Goal: Navigation & Orientation: Understand site structure

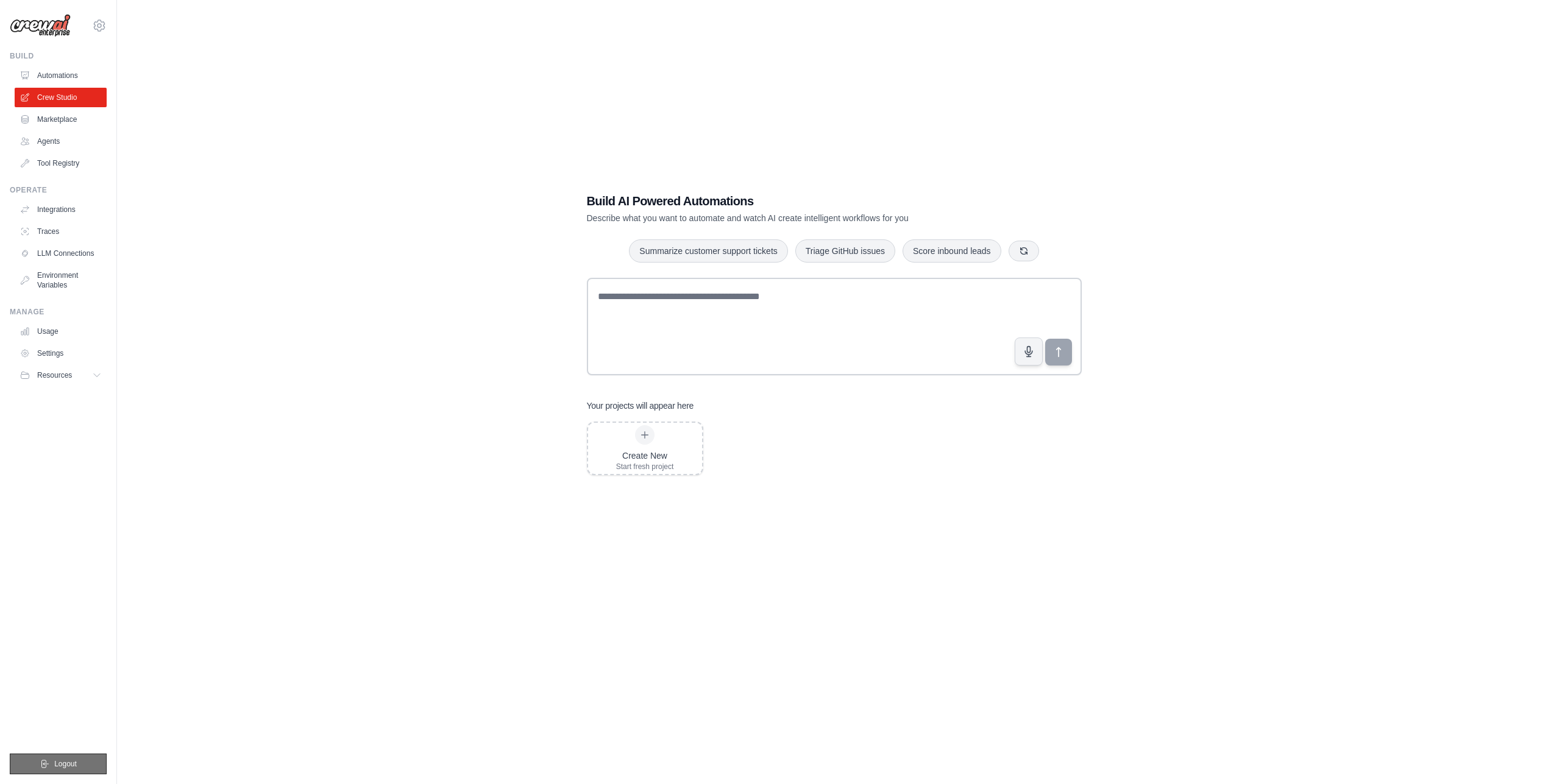
click at [90, 756] on button "Logout" at bounding box center [58, 763] width 97 height 21
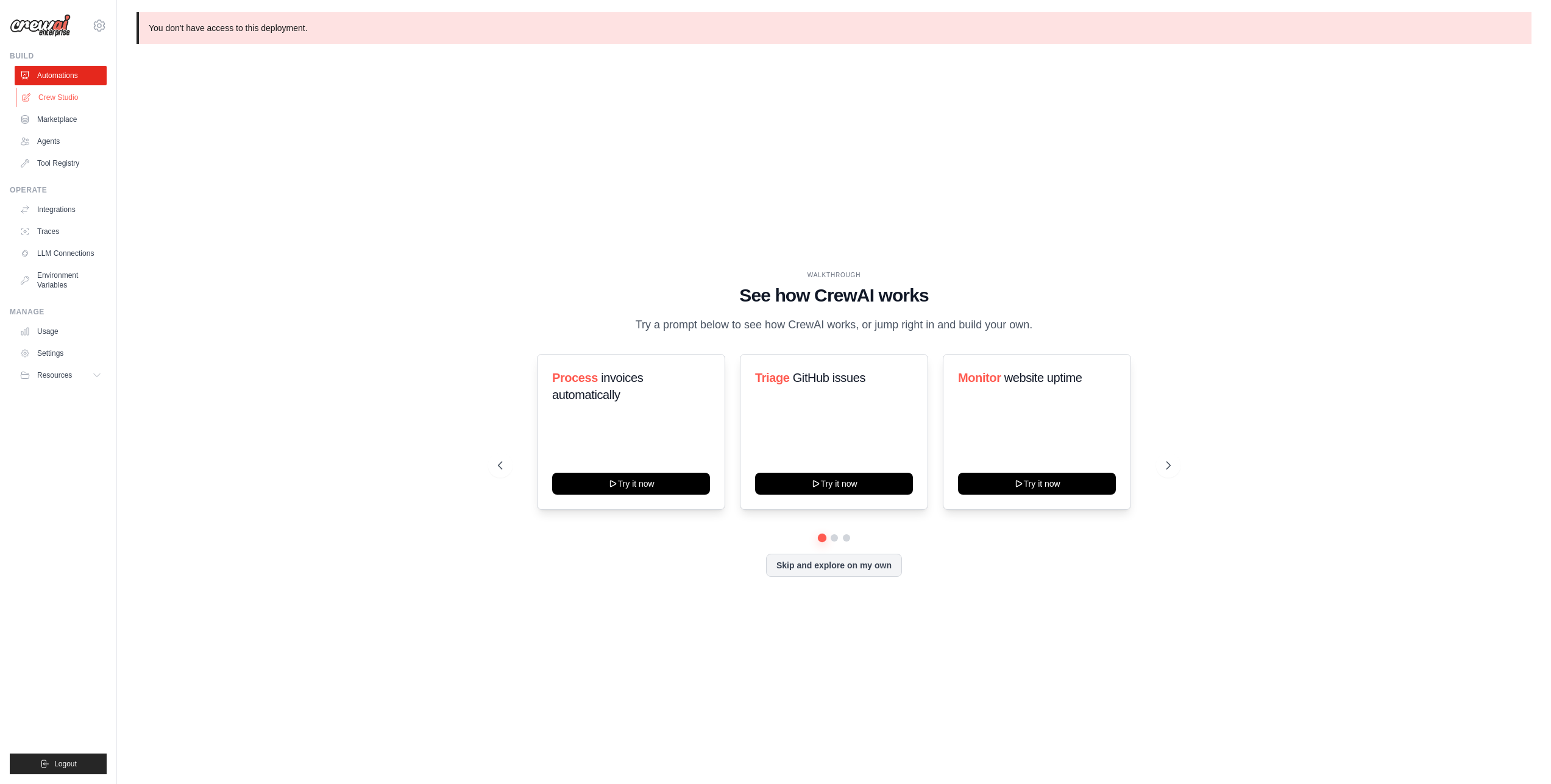
click at [46, 95] on link "Crew Studio" at bounding box center [62, 97] width 92 height 20
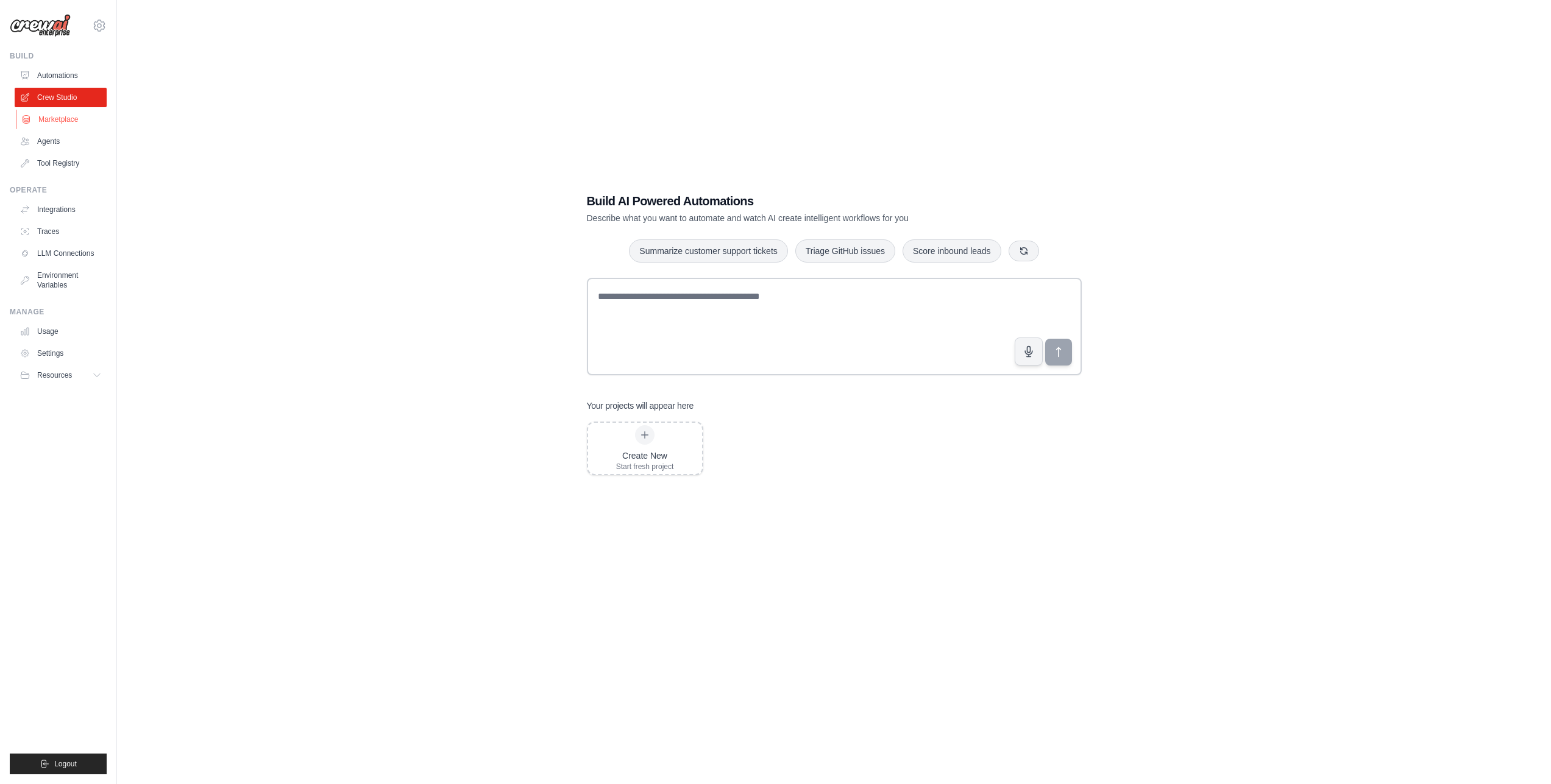
click at [65, 116] on link "Marketplace" at bounding box center [62, 120] width 92 height 20
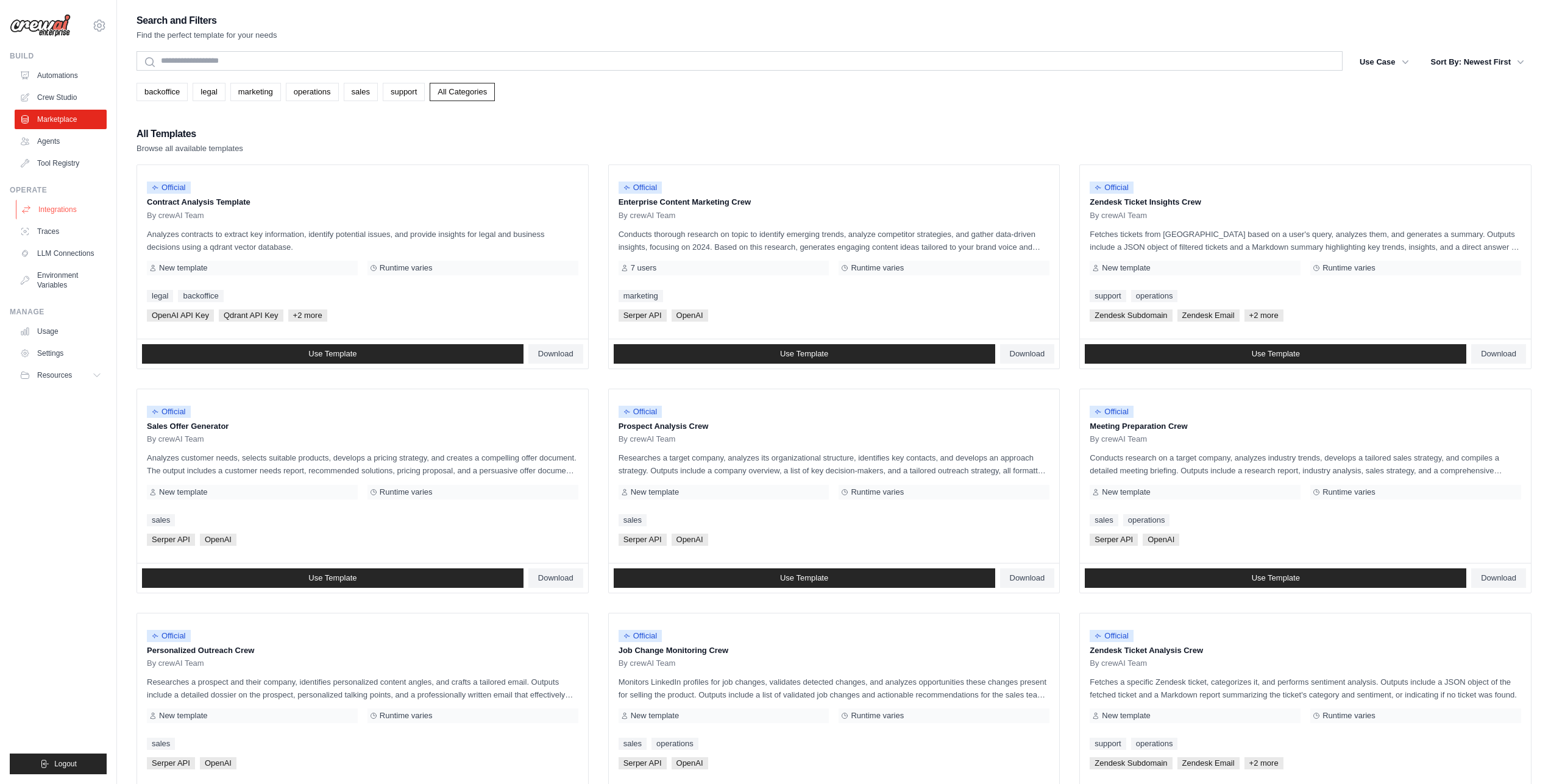
click at [62, 204] on link "Integrations" at bounding box center [62, 209] width 92 height 20
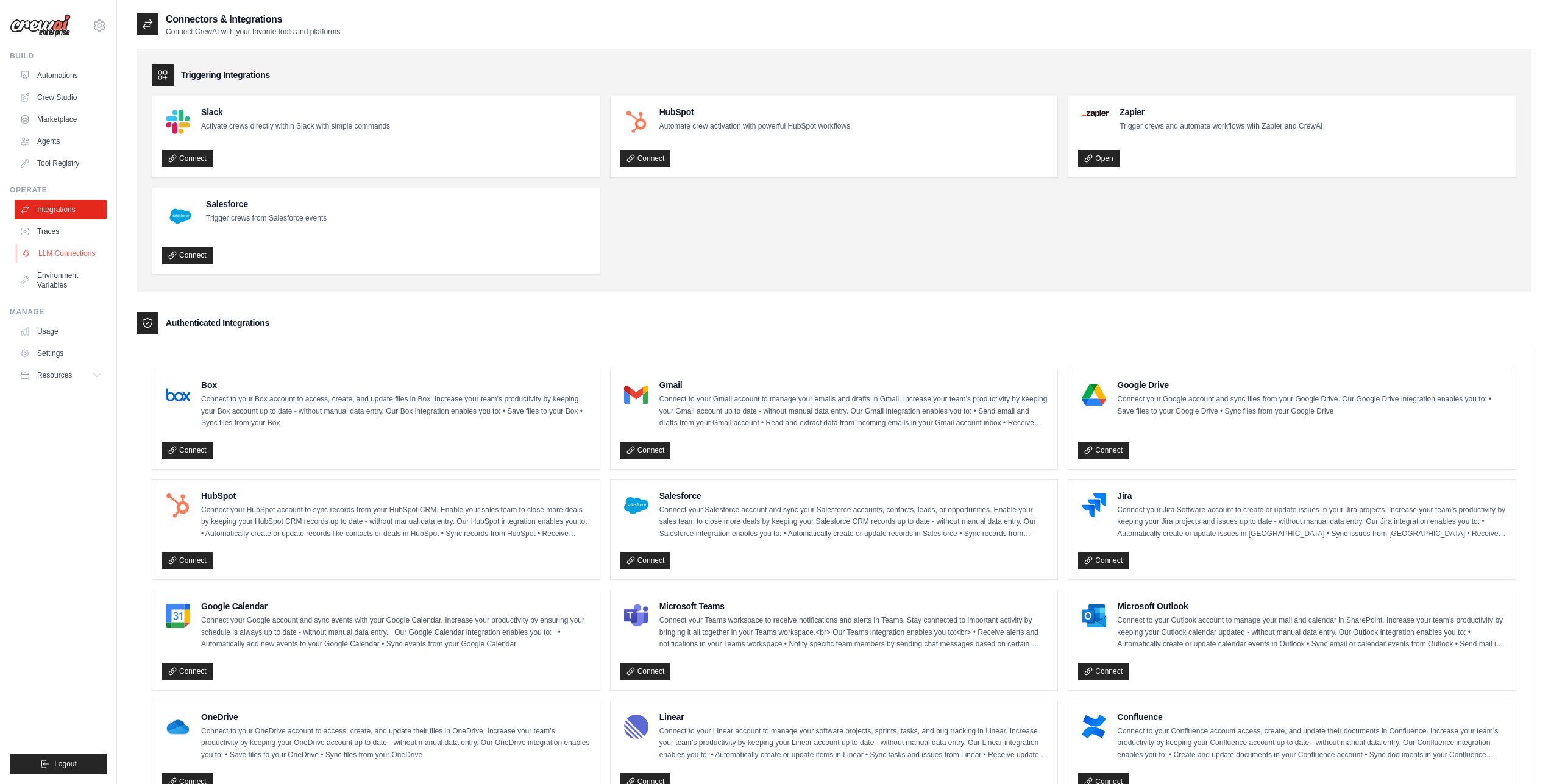
click at [54, 250] on link "LLM Connections" at bounding box center [62, 253] width 92 height 20
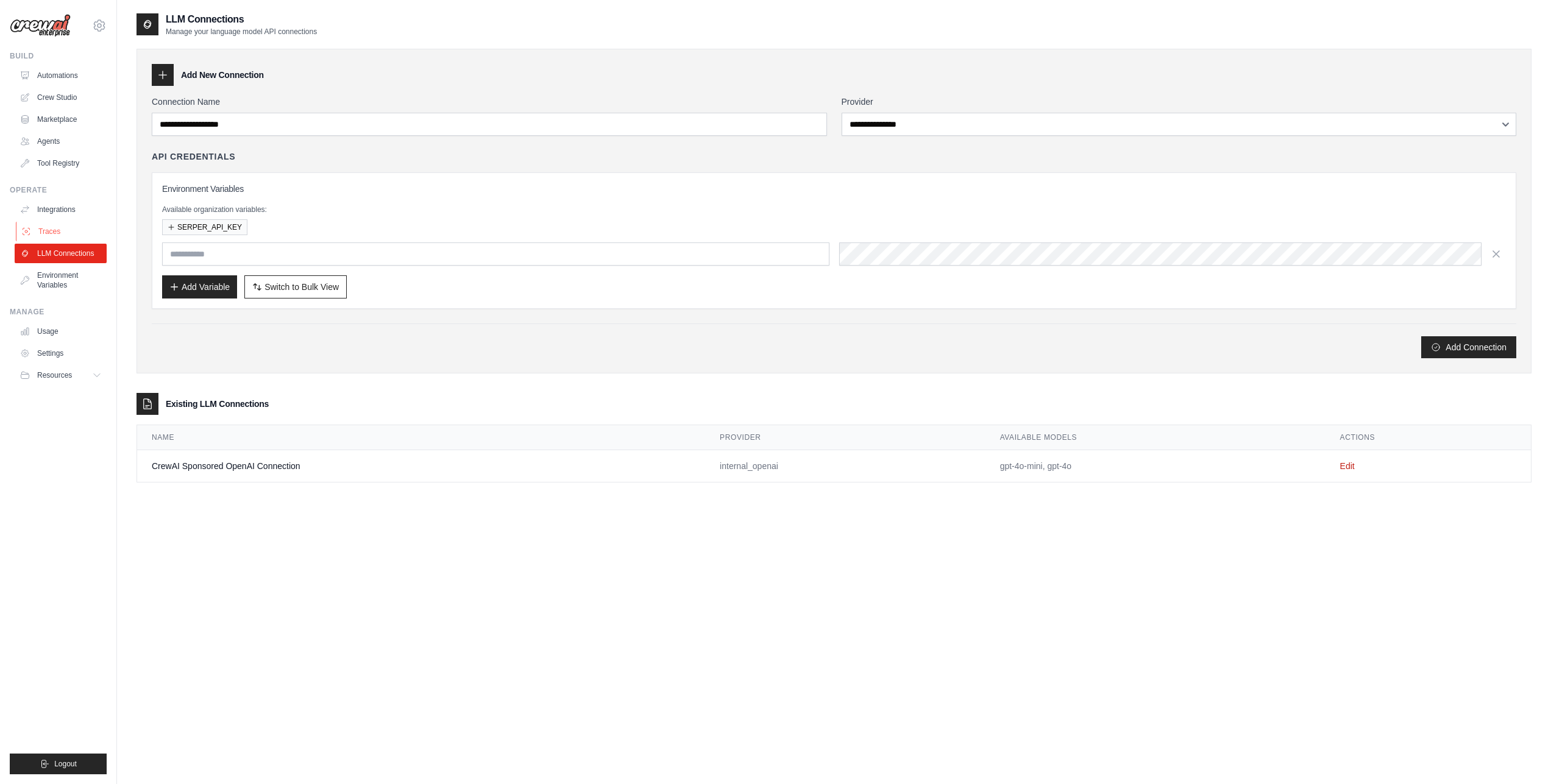
click at [47, 227] on link "Traces" at bounding box center [62, 232] width 92 height 20
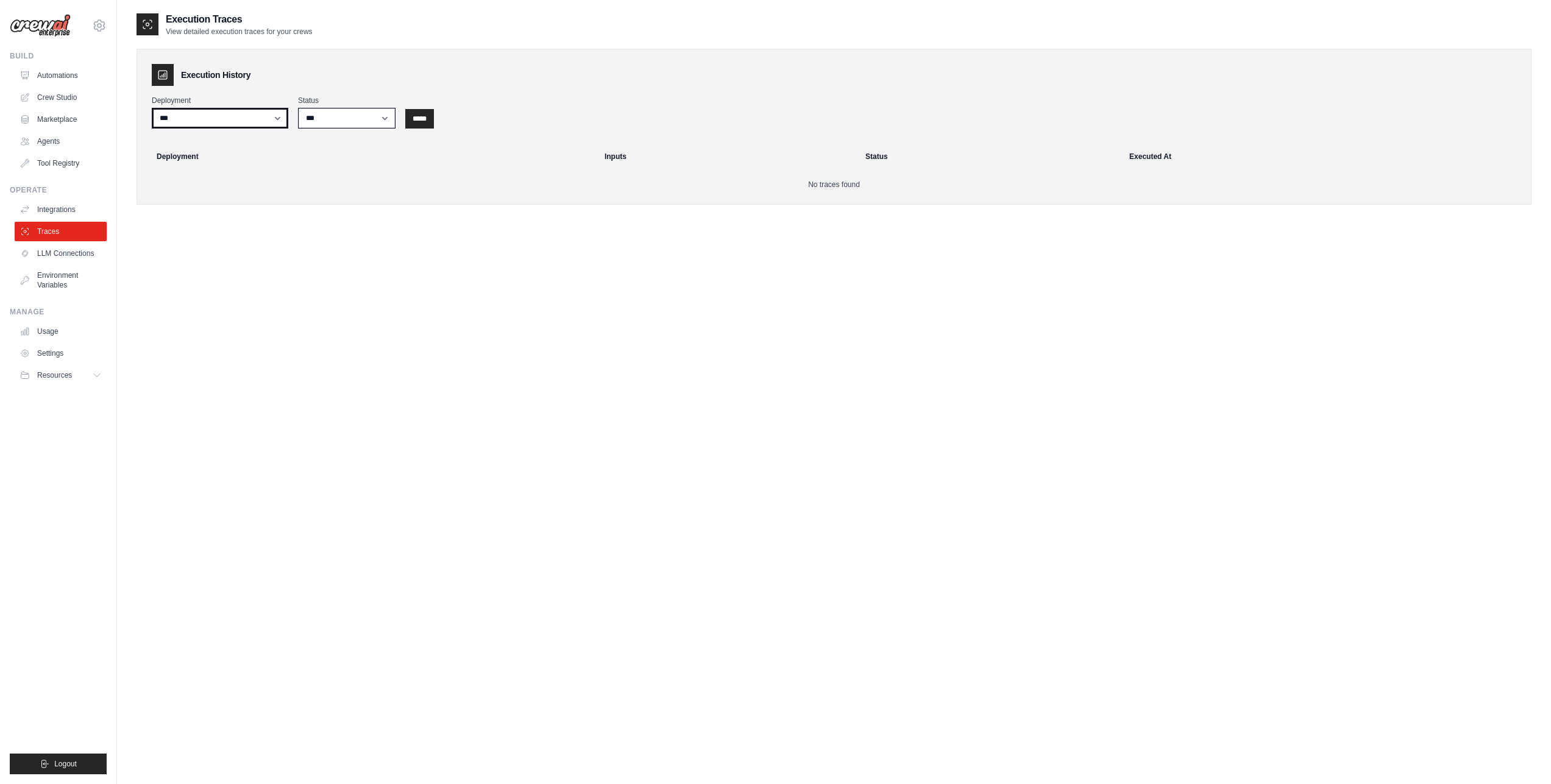
click at [237, 124] on select "***" at bounding box center [219, 118] width 137 height 21
click at [94, 78] on link "Automations" at bounding box center [62, 76] width 92 height 20
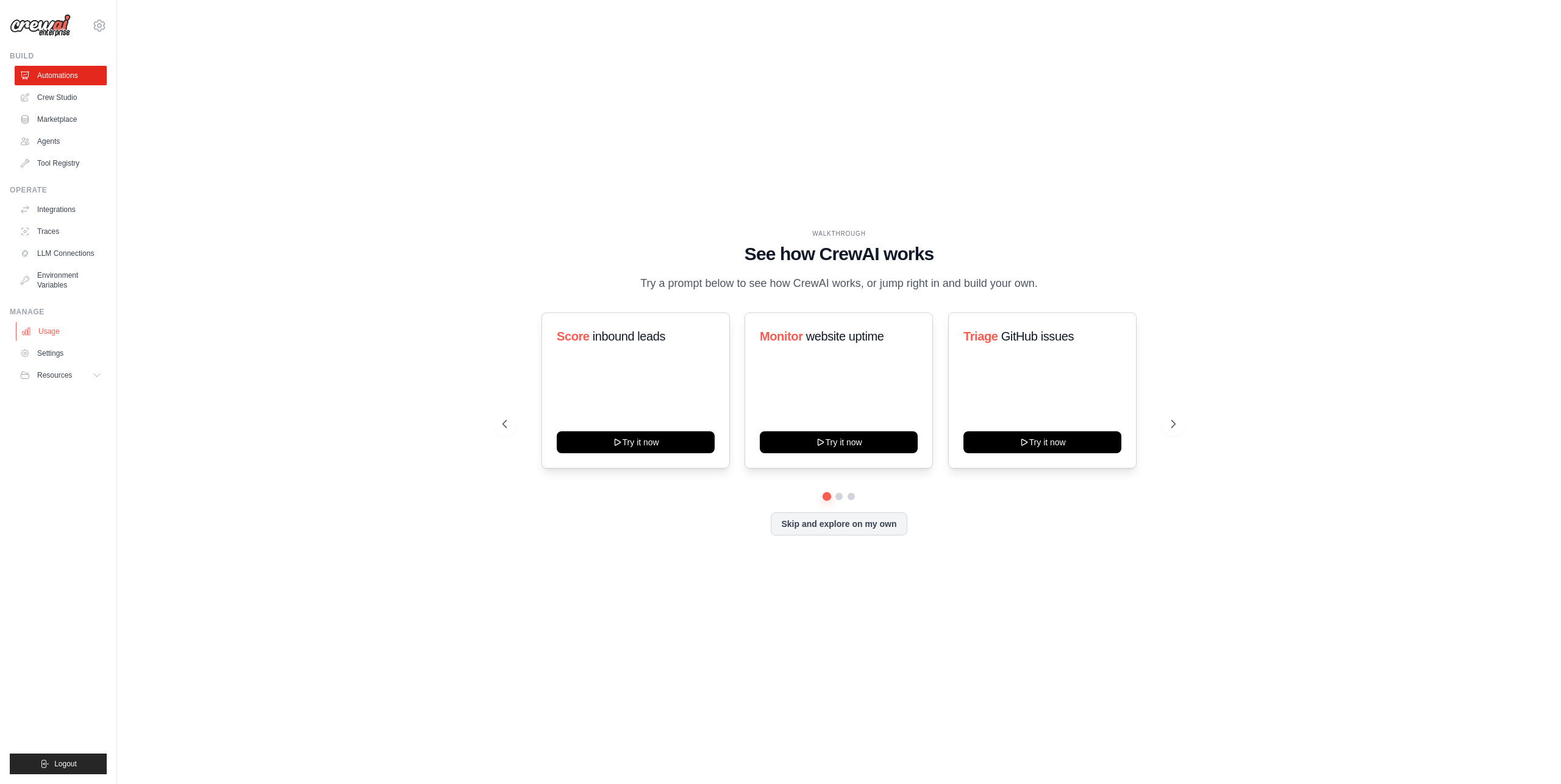
click at [55, 334] on link "Usage" at bounding box center [62, 331] width 92 height 20
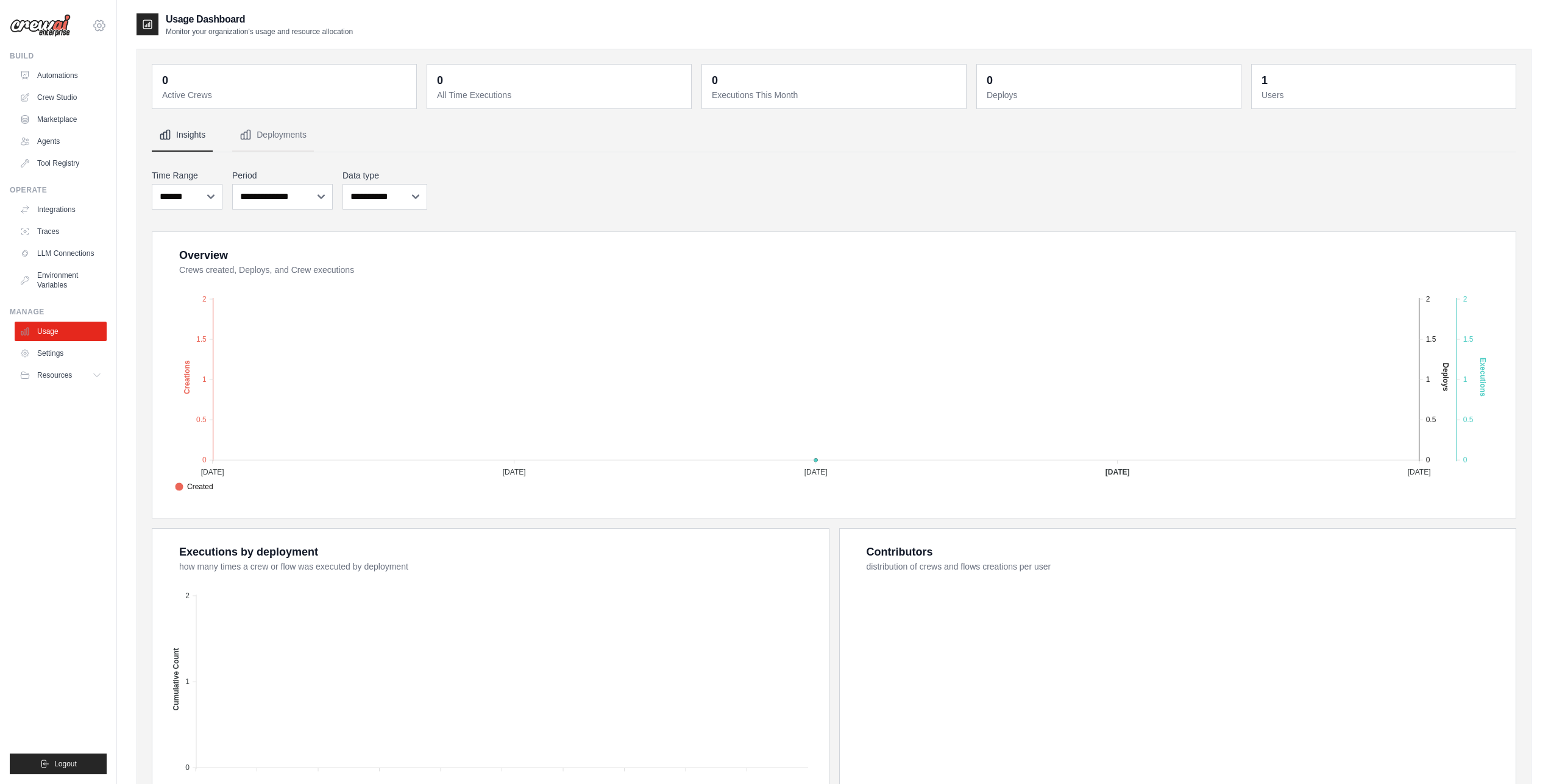
click at [100, 32] on icon at bounding box center [99, 26] width 15 height 15
click at [80, 80] on link "Gelato" at bounding box center [99, 83] width 107 height 22
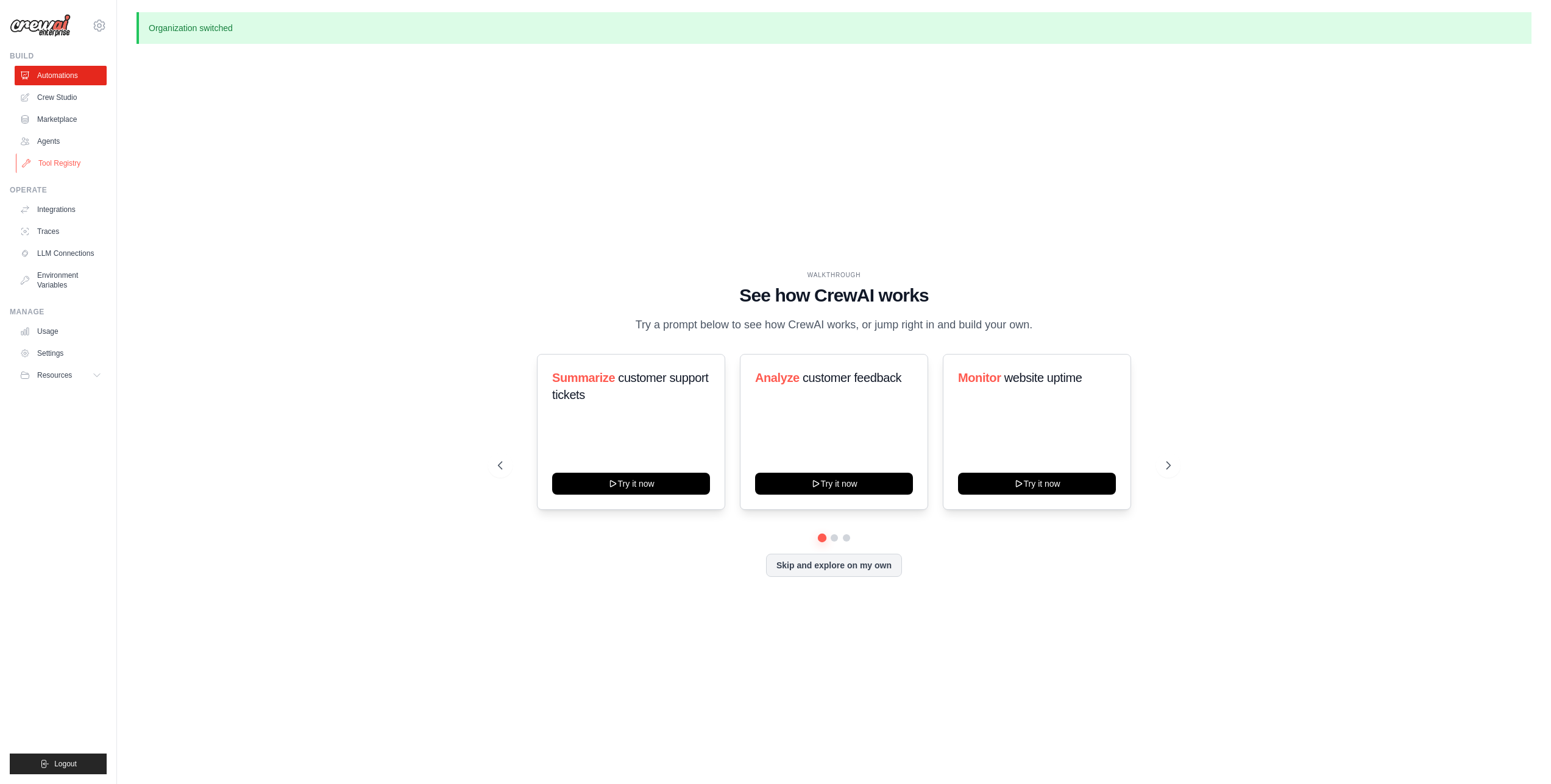
click at [92, 154] on link "Tool Registry" at bounding box center [62, 163] width 92 height 20
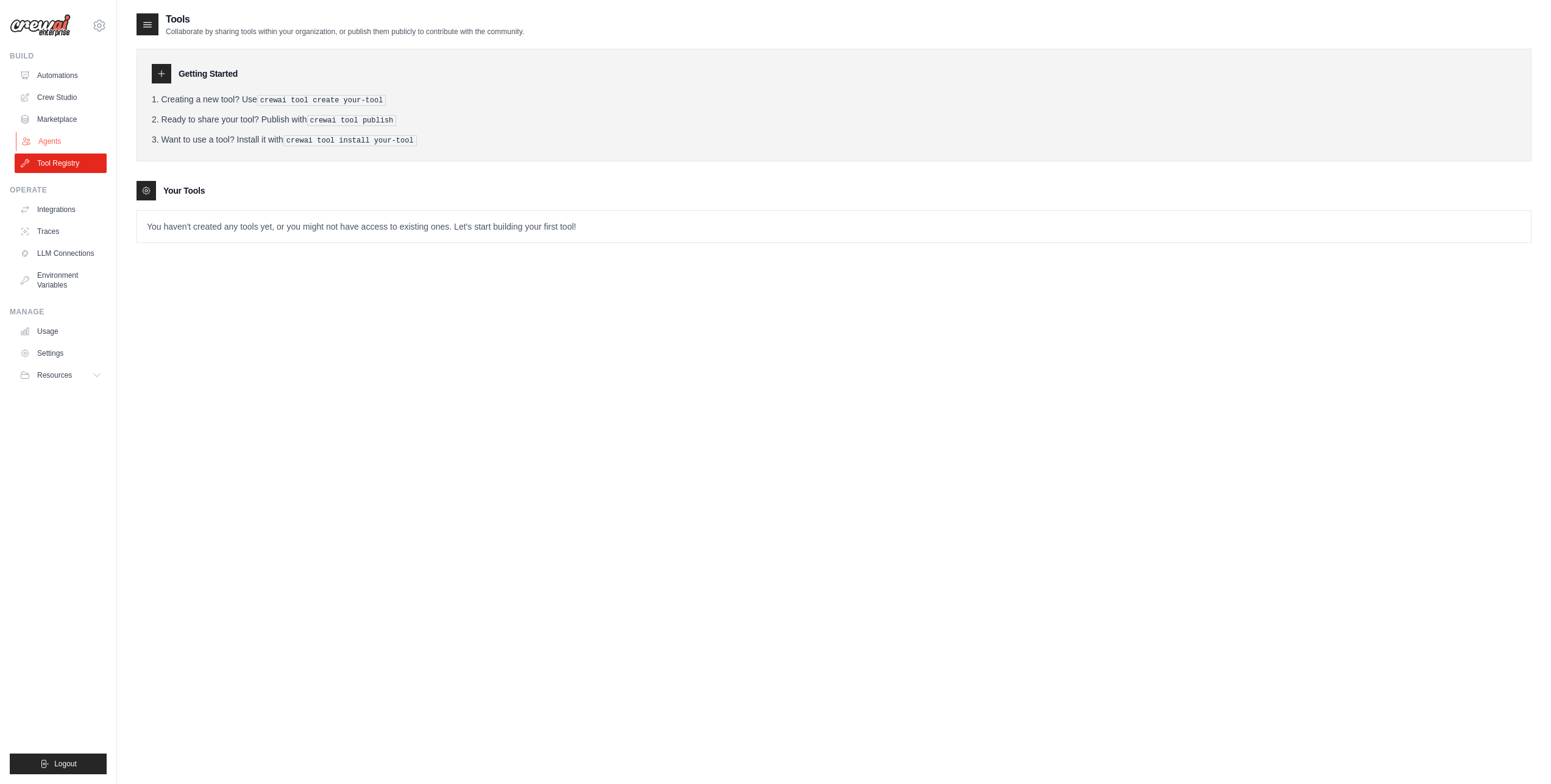
click at [75, 138] on link "Agents" at bounding box center [62, 141] width 92 height 20
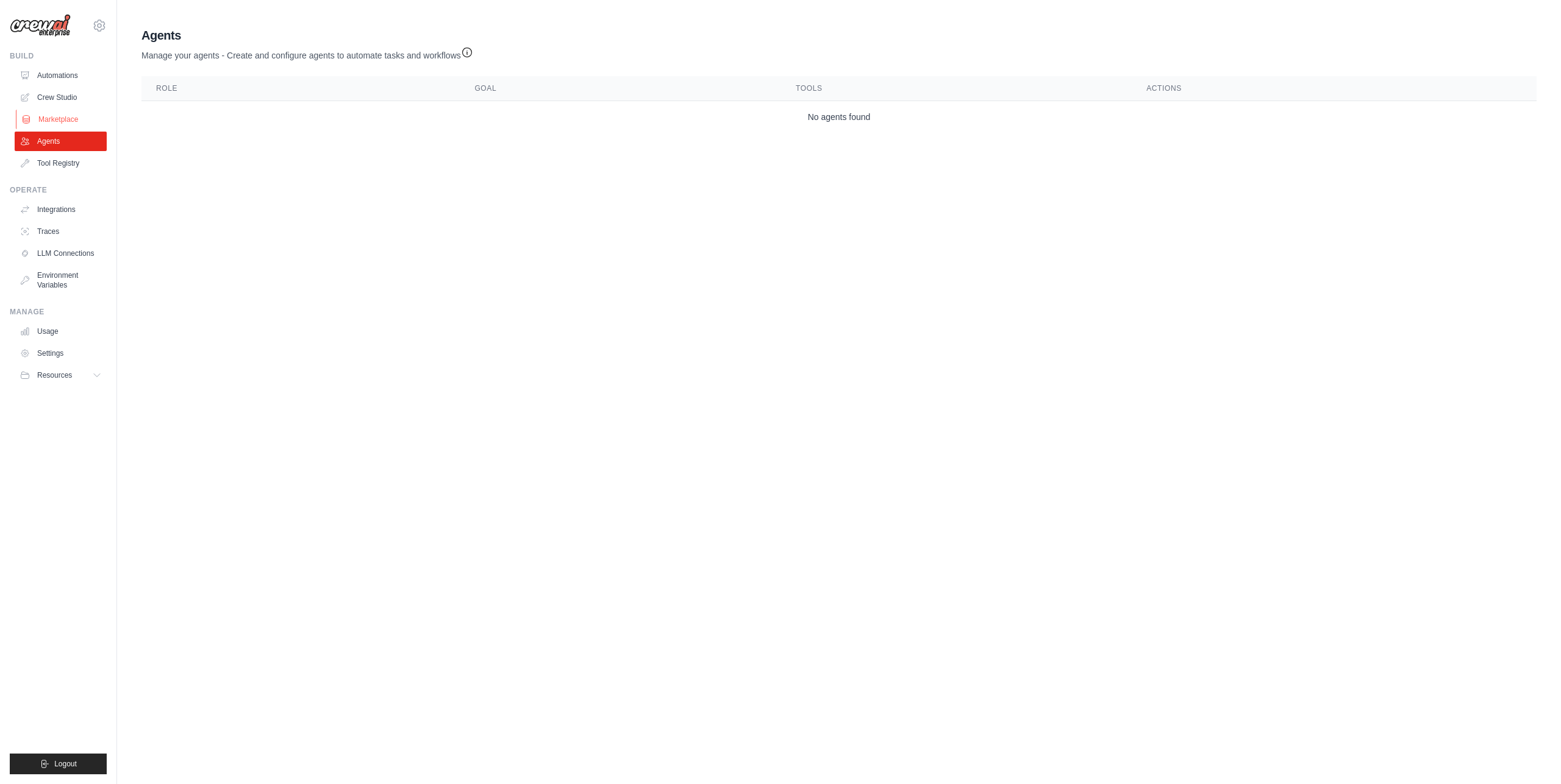
click at [70, 117] on link "Marketplace" at bounding box center [62, 120] width 92 height 20
